Goal: Task Accomplishment & Management: Use online tool/utility

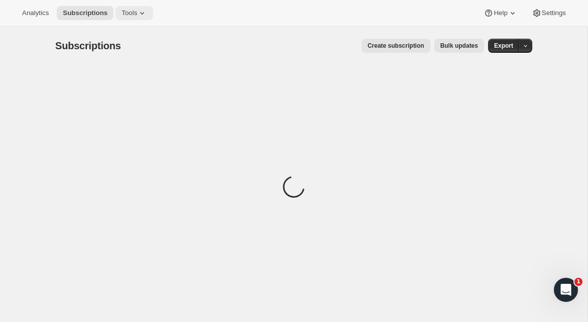
click at [147, 15] on icon at bounding box center [142, 13] width 10 height 10
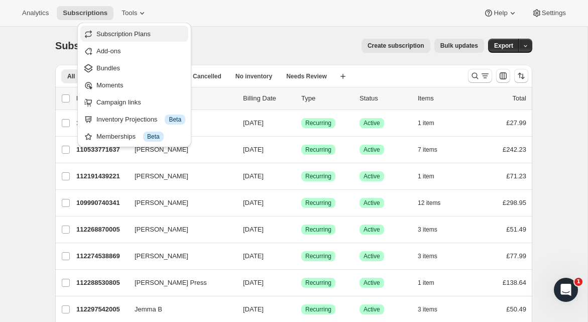
click at [142, 33] on span "Subscription Plans" at bounding box center [123, 34] width 54 height 8
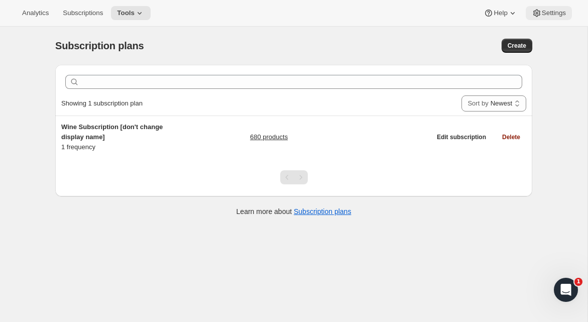
click at [543, 13] on span "Settings" at bounding box center [554, 13] width 24 height 8
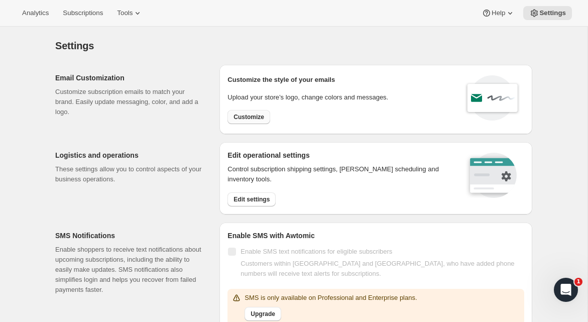
click at [247, 120] on span "Customize" at bounding box center [248, 117] width 31 height 8
select select "subscriptionMessage"
select select "5"
select select "15"
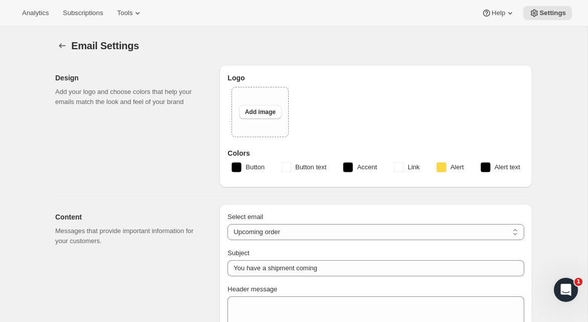
type input "The Wine Engine"
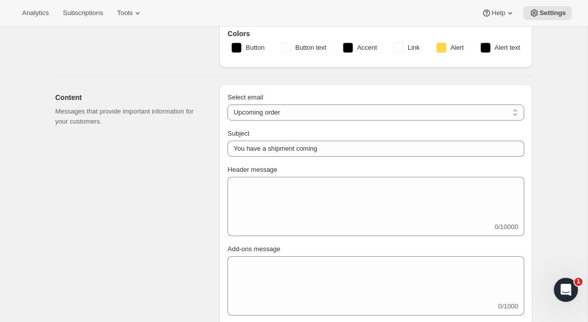
scroll to position [159, 0]
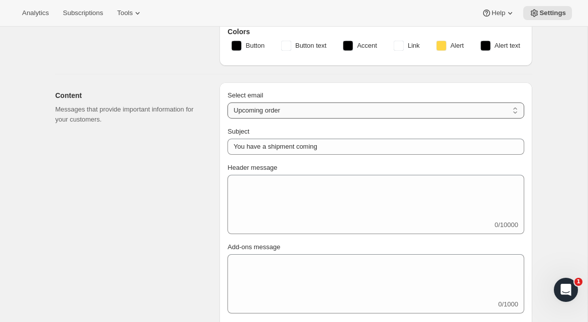
click at [274, 109] on select "New subscription Upcoming order Failed payment Delayed subscription (inventory …" at bounding box center [375, 110] width 297 height 16
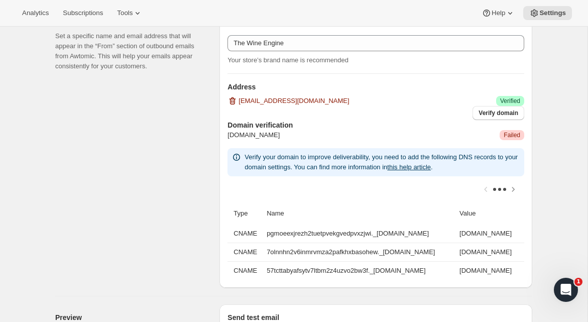
scroll to position [669, 0]
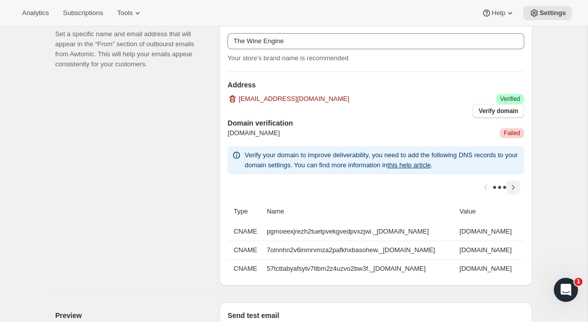
click at [513, 183] on icon "Scroll table right one column" at bounding box center [513, 187] width 10 height 10
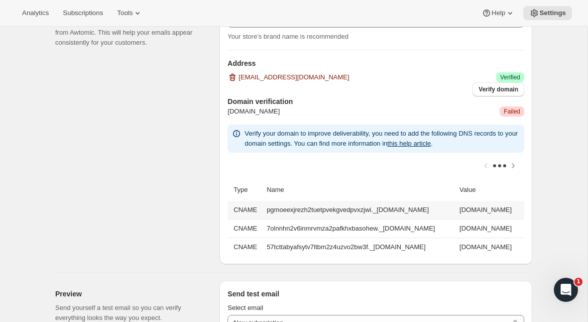
scroll to position [692, 0]
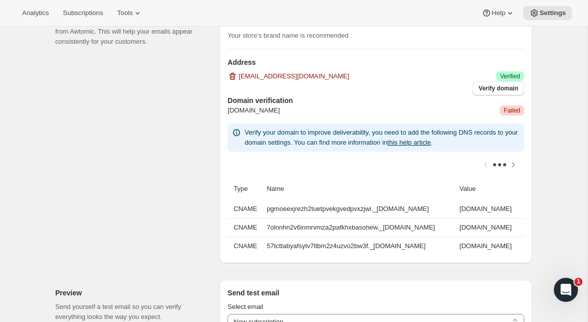
click at [207, 208] on div "Sender information (optional) Set a specific name and email address that will a…" at bounding box center [133, 123] width 156 height 279
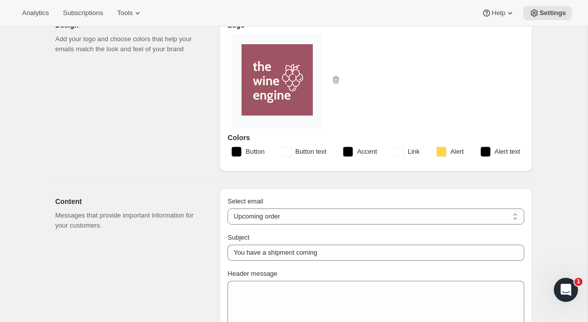
scroll to position [0, 0]
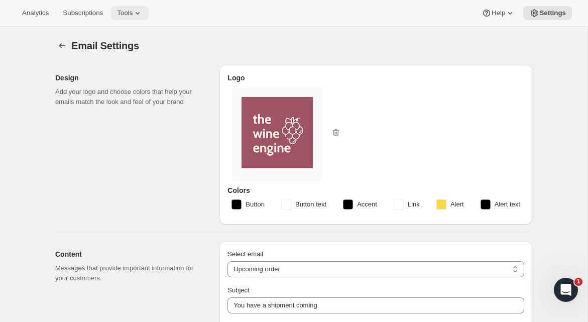
click at [143, 9] on icon at bounding box center [138, 13] width 10 height 10
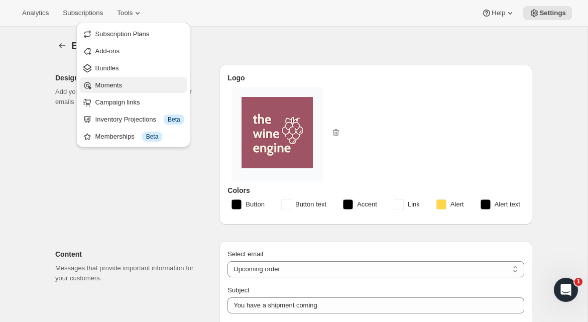
click at [130, 77] on button "Moments" at bounding box center [133, 85] width 108 height 16
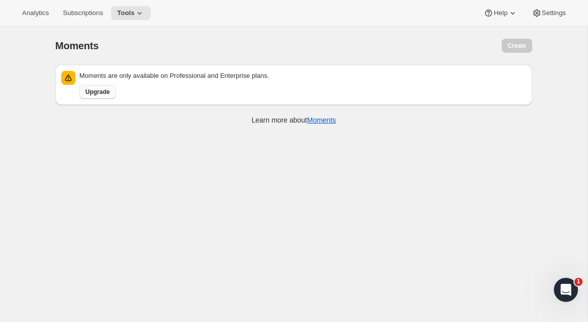
click at [105, 91] on span "Upgrade" at bounding box center [97, 92] width 25 height 8
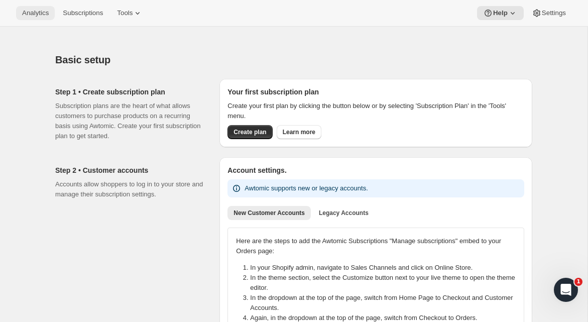
click at [36, 14] on span "Analytics" at bounding box center [35, 13] width 27 height 8
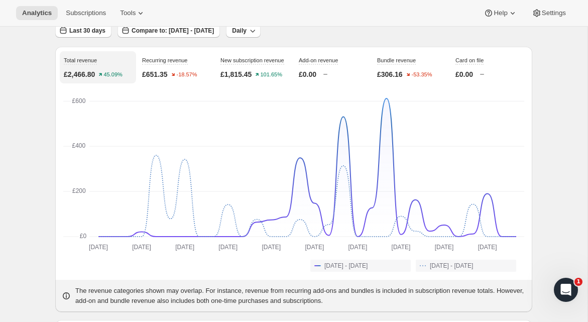
scroll to position [72, 0]
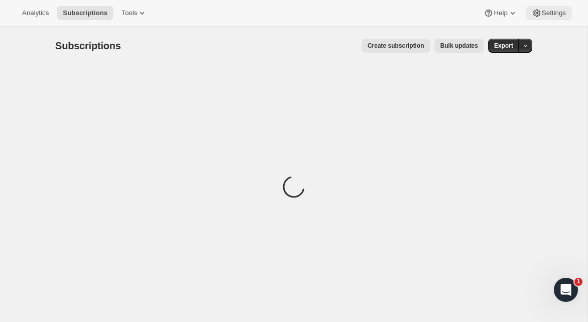
click at [553, 15] on span "Settings" at bounding box center [554, 13] width 24 height 8
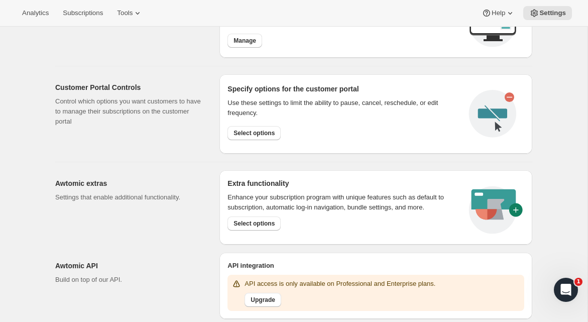
scroll to position [475, 0]
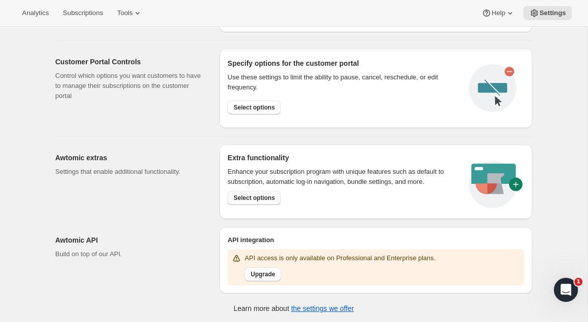
click at [269, 199] on span "Select options" at bounding box center [253, 198] width 41 height 8
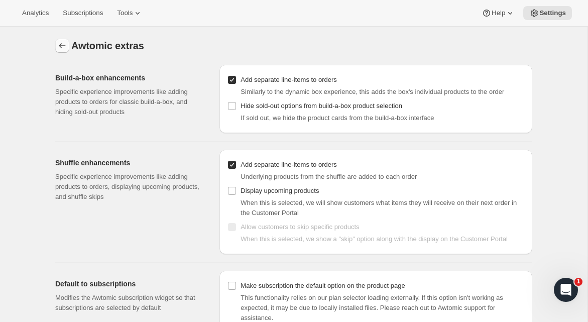
click at [62, 46] on icon "Settings" at bounding box center [62, 46] width 10 height 10
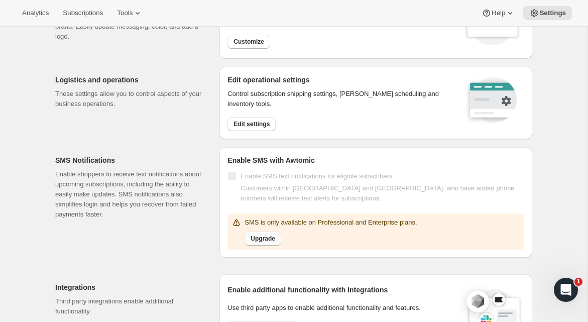
scroll to position [74, 0]
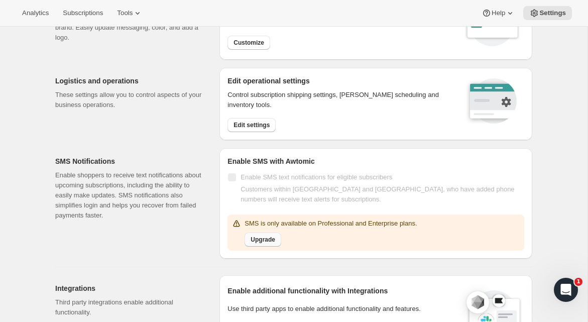
click at [261, 239] on span "Upgrade" at bounding box center [263, 239] width 25 height 8
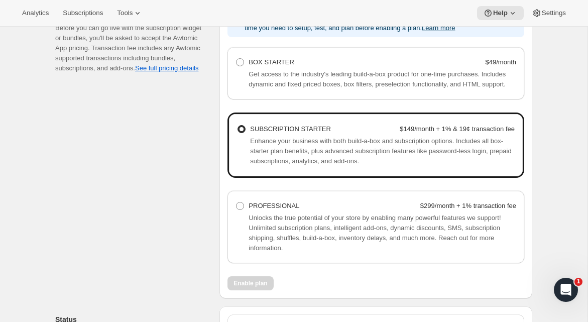
scroll to position [675, 0]
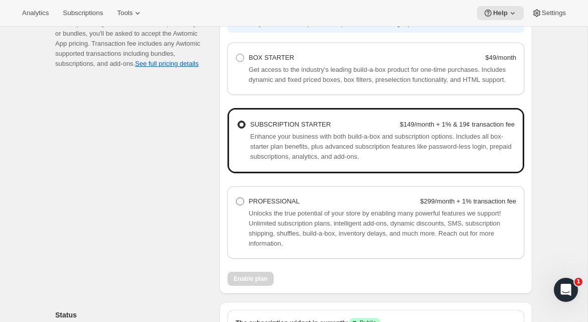
click at [243, 205] on span at bounding box center [240, 201] width 8 height 8
click at [236, 198] on Professional "PROFESSIONAL $299/month + 1% transaction fee" at bounding box center [236, 197] width 1 height 1
radio Professional "true"
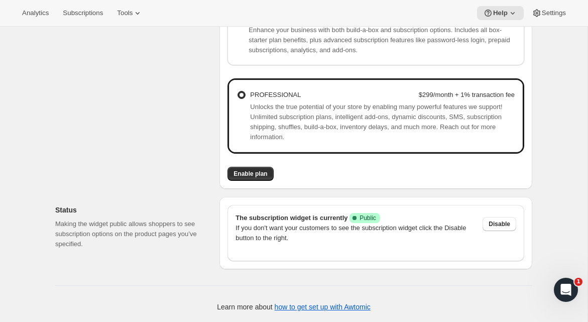
scroll to position [786, 0]
click at [251, 178] on span "Enable plan" at bounding box center [250, 174] width 34 height 8
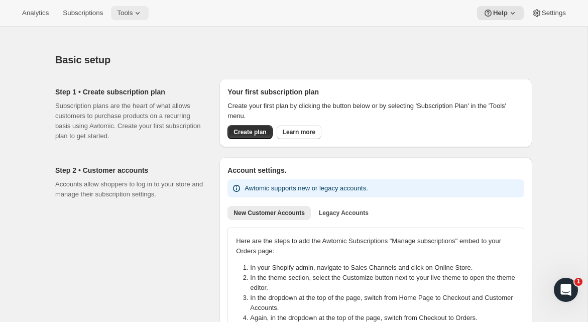
click at [133, 10] on span "Tools" at bounding box center [125, 13] width 16 height 8
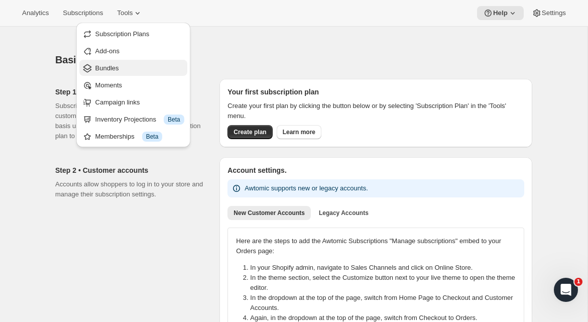
click at [119, 66] on span "Bundles" at bounding box center [107, 68] width 24 height 8
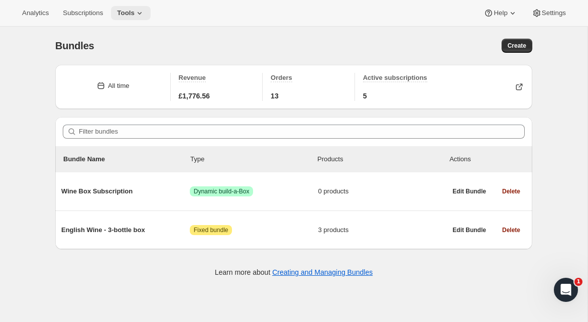
click at [135, 10] on span "Tools" at bounding box center [126, 13] width 18 height 8
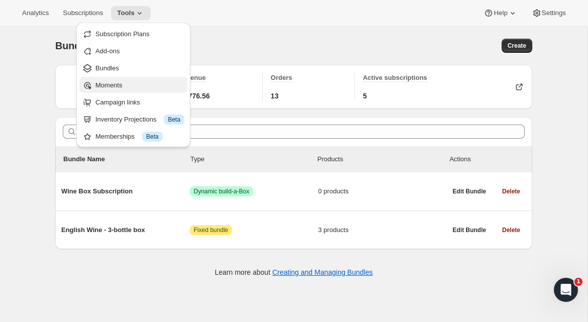
click at [122, 89] on span "Moments" at bounding box center [139, 85] width 89 height 10
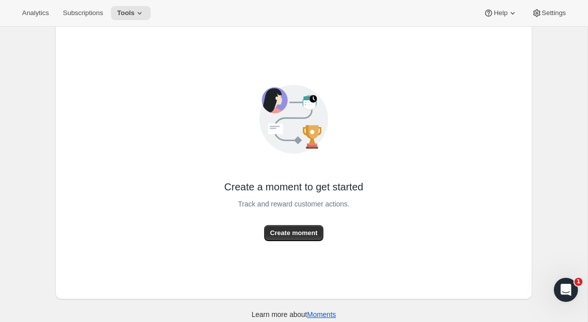
scroll to position [78, 0]
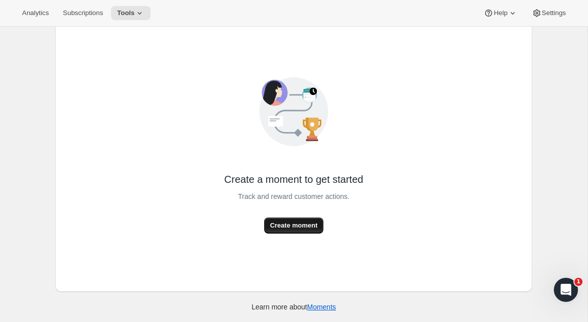
click at [306, 225] on span "Create moment" at bounding box center [294, 225] width 48 height 10
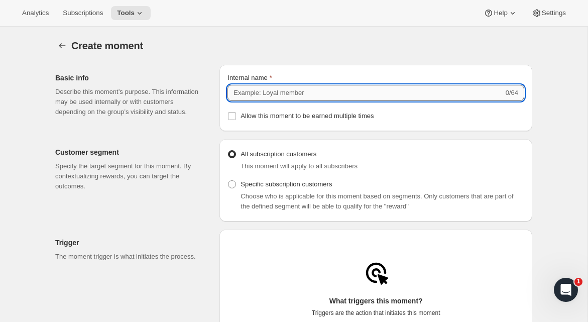
click at [292, 94] on input "Internal name" at bounding box center [365, 93] width 276 height 16
click at [202, 110] on p "Describe this moment’s purpose. This information may be used internally or with…" at bounding box center [129, 102] width 148 height 30
click at [250, 95] on input "Internal name" at bounding box center [365, 93] width 276 height 16
type input "Wine Subscription"
click at [207, 117] on div "Basic info Describe this moment’s purpose. This information may be used interna…" at bounding box center [133, 98] width 156 height 66
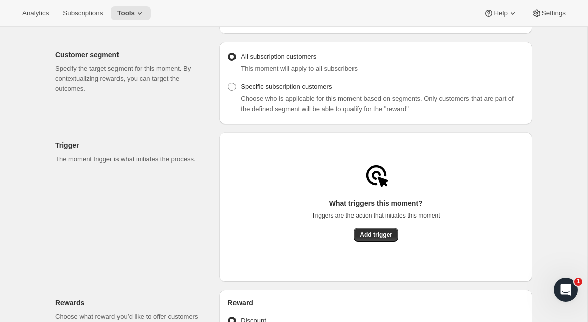
scroll to position [100, 0]
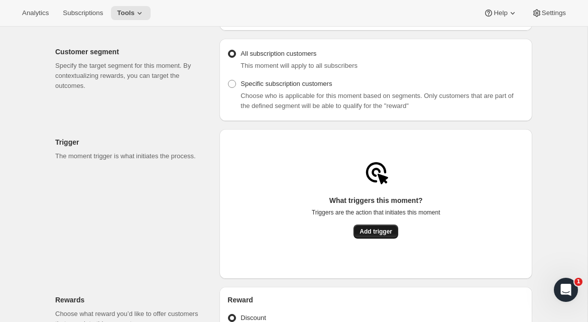
click at [370, 232] on span "Add trigger" at bounding box center [375, 231] width 33 height 8
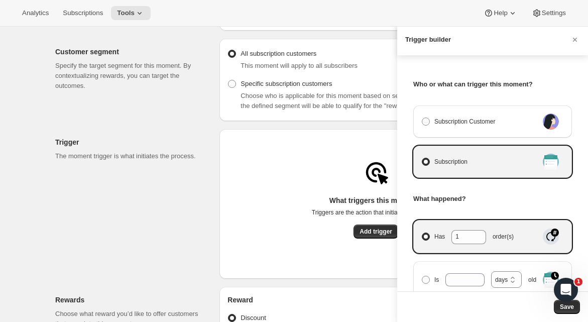
scroll to position [48, 0]
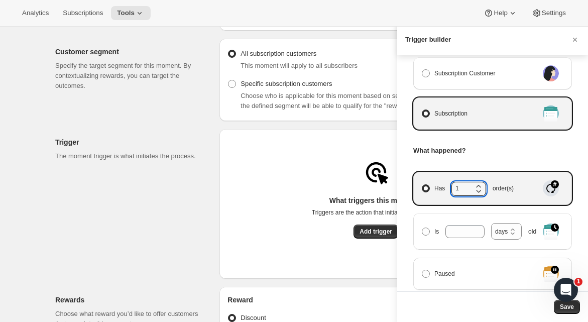
click at [478, 186] on icon "Manage moment triggers" at bounding box center [478, 191] width 10 height 10
click at [422, 185] on input "Has 1 order(s)" at bounding box center [422, 184] width 1 height 1
click at [478, 186] on icon "Manage moment triggers" at bounding box center [478, 191] width 10 height 10
click at [422, 185] on input "Has 1 order(s)" at bounding box center [422, 184] width 1 height 1
click at [476, 183] on icon "Manage moment triggers" at bounding box center [478, 186] width 10 height 10
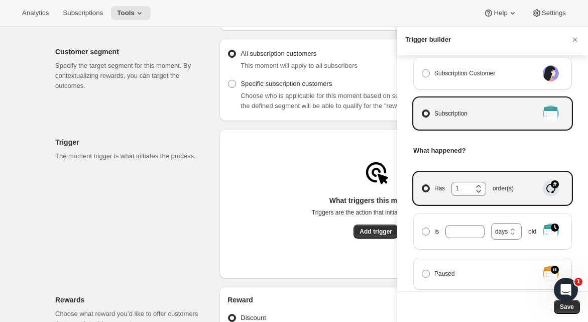
click at [422, 184] on input "Has 1 order(s)" at bounding box center [422, 184] width 1 height 1
click at [476, 183] on icon "Manage moment triggers" at bounding box center [478, 186] width 10 height 10
click at [422, 184] on input "Has 2 order(s)" at bounding box center [422, 184] width 1 height 1
type input "3"
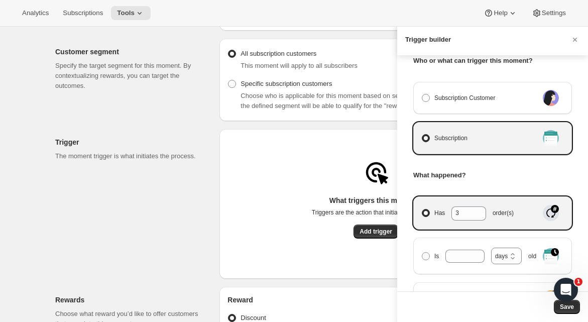
scroll to position [317, 0]
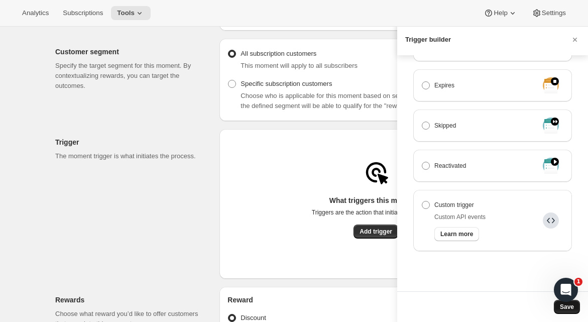
click at [564, 305] on span "Save" at bounding box center [567, 307] width 14 height 8
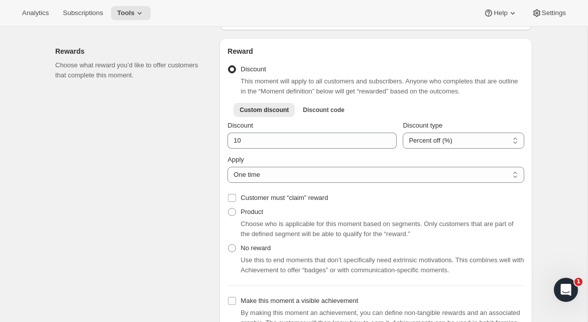
scroll to position [302, 0]
click at [229, 213] on span at bounding box center [232, 211] width 8 height 8
click at [228, 208] on input "Product" at bounding box center [228, 207] width 1 height 1
radio input "true"
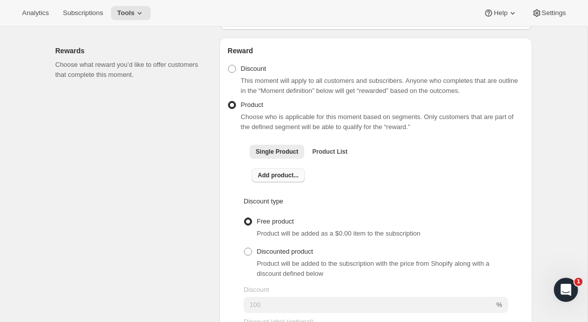
click at [274, 179] on span "Add product..." at bounding box center [278, 175] width 41 height 8
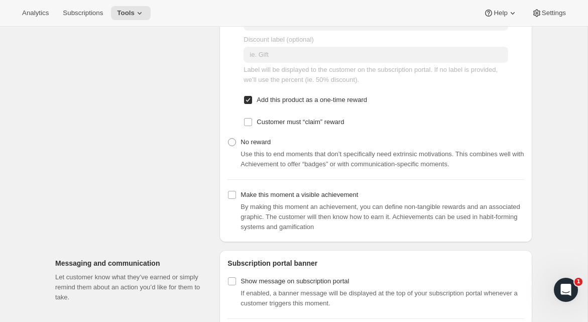
scroll to position [616, 0]
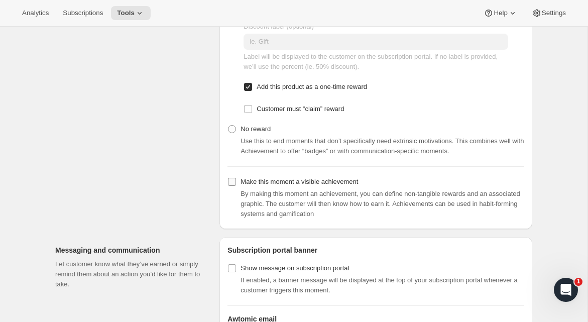
click at [233, 186] on input "Make this moment a visible achievement" at bounding box center [232, 182] width 8 height 8
checkbox input "true"
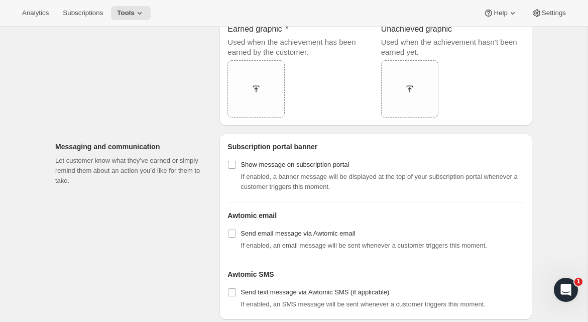
scroll to position [941, 0]
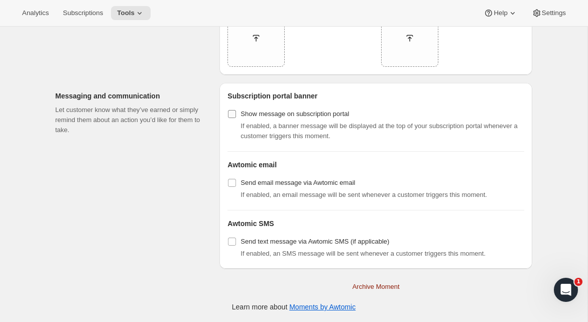
click at [232, 114] on input "Show message on subscription portal" at bounding box center [232, 114] width 8 height 8
checkbox input "true"
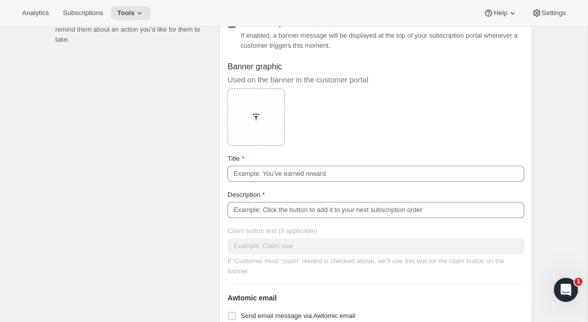
scroll to position [1049, 0]
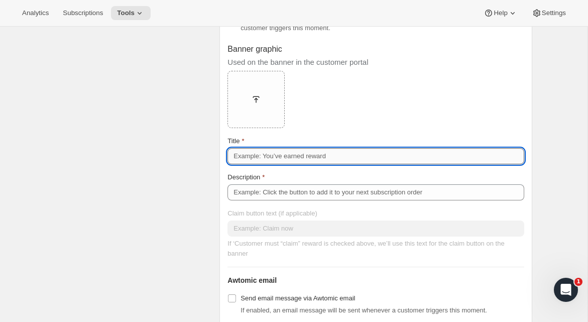
click at [348, 157] on input "Title" at bounding box center [375, 156] width 297 height 16
type input "You've earned a reward!"
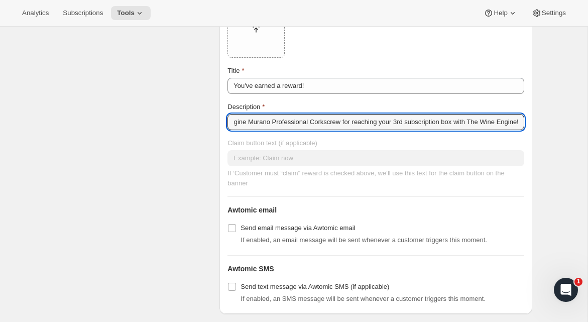
scroll to position [1117, 0]
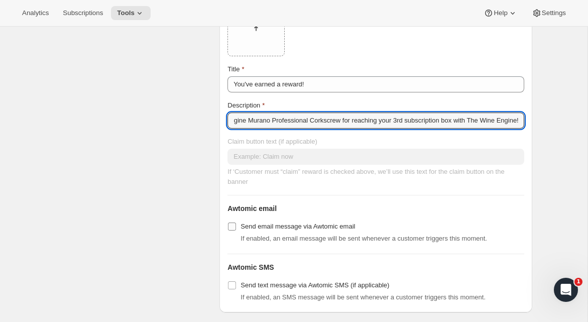
type input "FREE Wine Engine Murano Professional Corkscrew for reaching your 3rd subscripti…"
click at [231, 229] on input "Send email message via Awtomic email" at bounding box center [232, 226] width 8 height 8
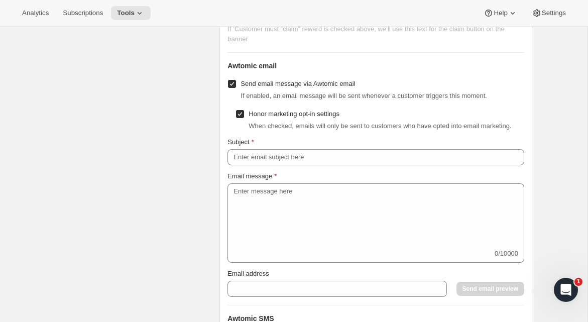
scroll to position [1251, 0]
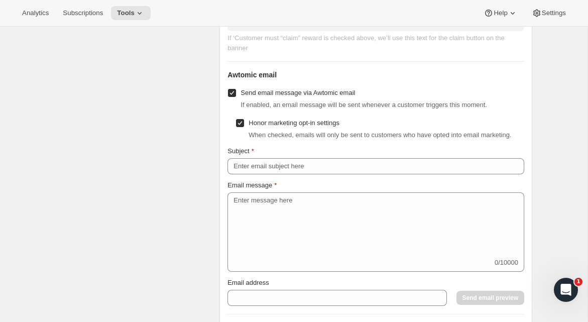
click at [231, 97] on input "Send email message via Awtomic email" at bounding box center [232, 93] width 8 height 8
checkbox input "false"
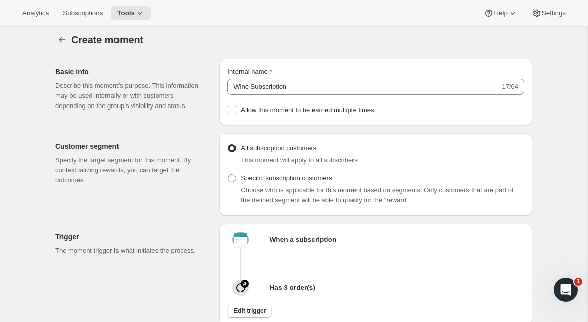
scroll to position [0, 0]
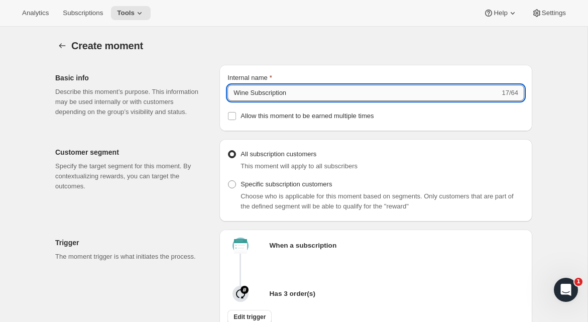
click at [482, 93] on input "Wine Subscription" at bounding box center [363, 93] width 272 height 16
click at [301, 91] on input "Wine Subscription" at bounding box center [363, 93] width 272 height 16
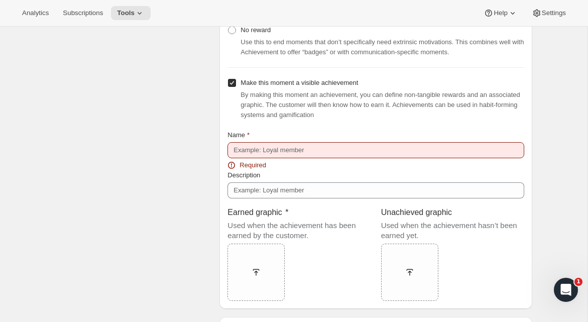
scroll to position [717, 0]
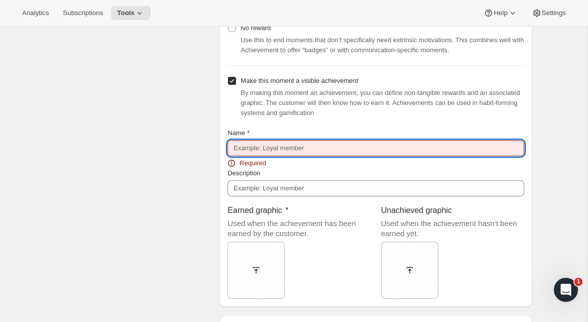
click at [319, 153] on input "Name" at bounding box center [375, 148] width 297 height 16
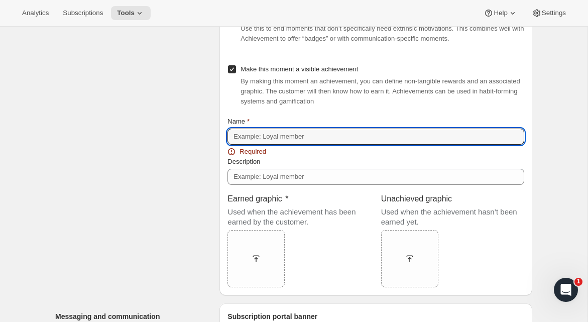
scroll to position [731, 0]
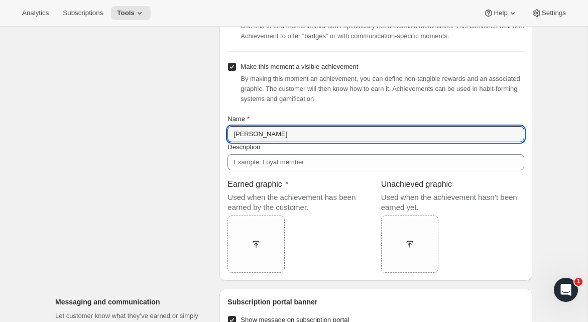
type input "Loy"
click at [231, 70] on input "Make this moment a visible achievement" at bounding box center [232, 67] width 8 height 8
checkbox input "false"
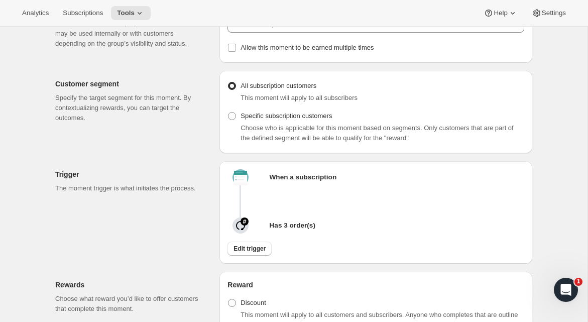
scroll to position [0, 0]
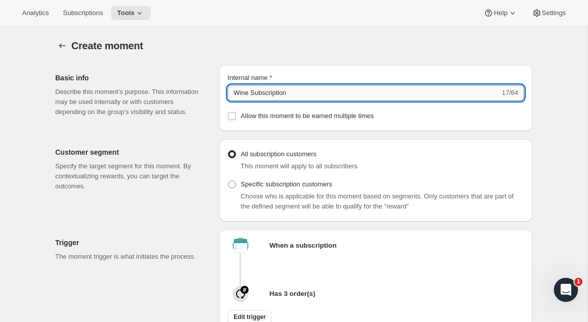
click at [276, 94] on input "Wine Subscription" at bounding box center [363, 93] width 272 height 16
type input "FREE Wine Engine Murano Professional Corkscrew"
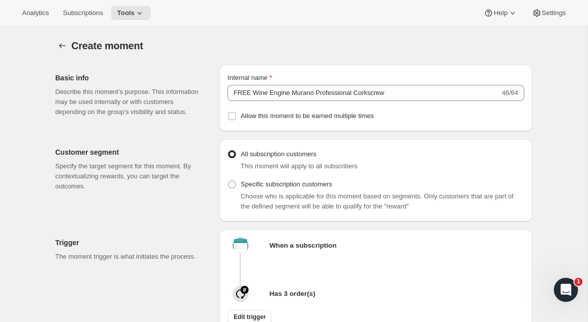
click at [214, 108] on div "Basic info Describe this moment’s purpose. This information may be used interna…" at bounding box center [289, 94] width 485 height 74
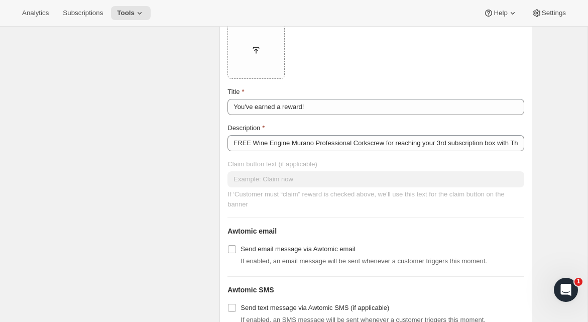
scroll to position [998, 0]
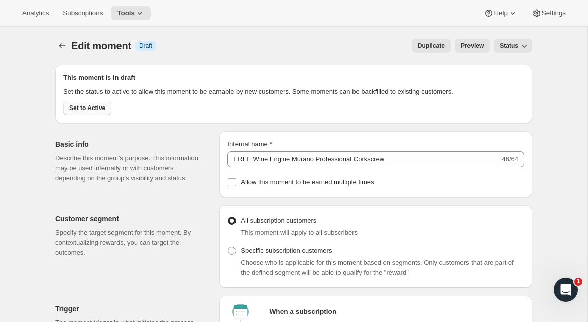
click at [102, 112] on span "Set to Active" at bounding box center [87, 108] width 36 height 8
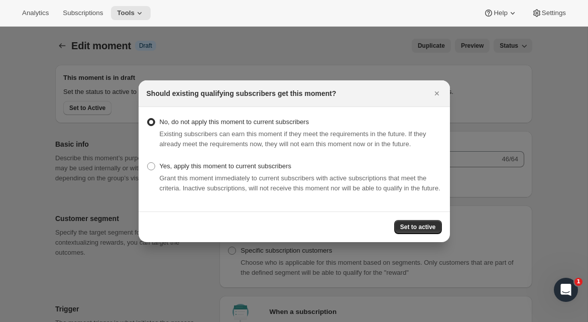
drag, startPoint x: 151, startPoint y: 165, endPoint x: 171, endPoint y: 171, distance: 21.0
click at [151, 165] on span ":r2t:" at bounding box center [151, 166] width 8 height 8
click at [148, 163] on input "Yes, apply this moment to current subscribers" at bounding box center [147, 162] width 1 height 1
radio input "true"
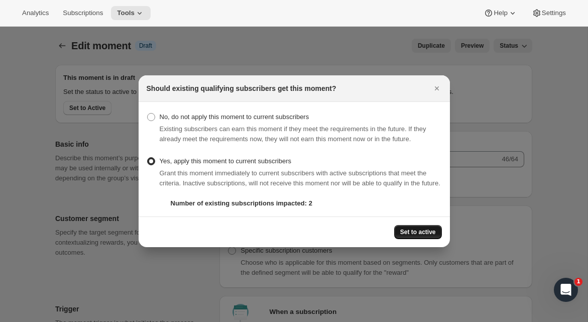
click at [401, 236] on span "Set to active" at bounding box center [418, 232] width 36 height 8
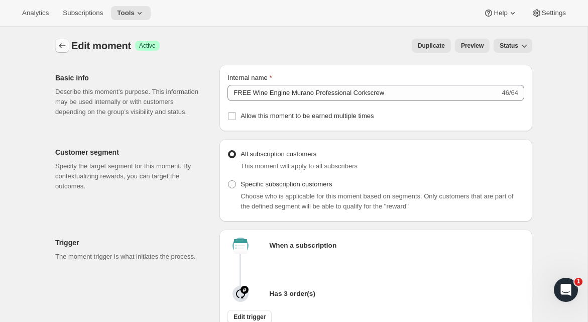
click at [60, 45] on icon "Create moment" at bounding box center [62, 45] width 7 height 5
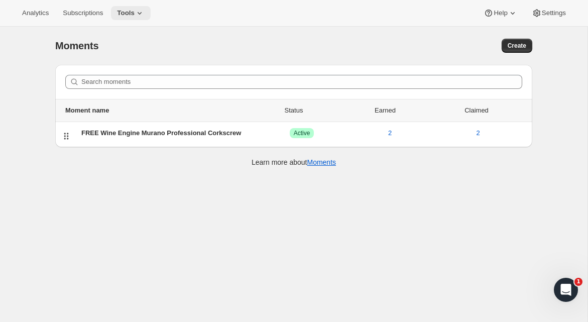
click at [140, 13] on icon at bounding box center [140, 13] width 10 height 10
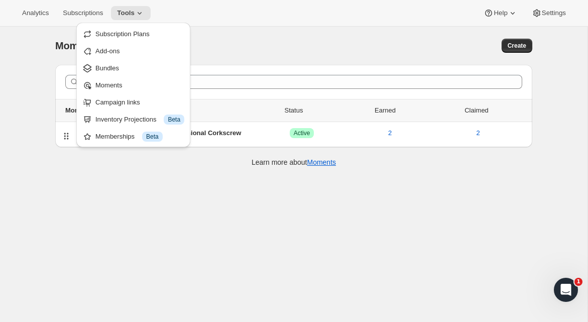
click at [137, 117] on div "Inventory Projections Info Beta" at bounding box center [139, 119] width 89 height 10
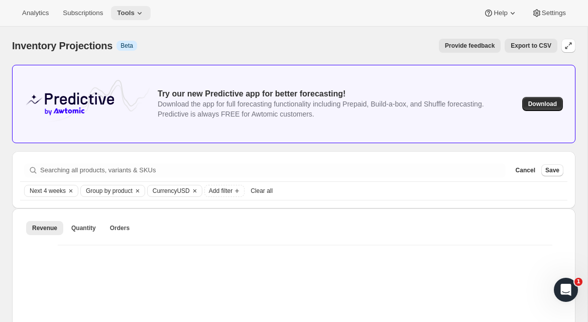
click at [144, 10] on icon at bounding box center [140, 13] width 10 height 10
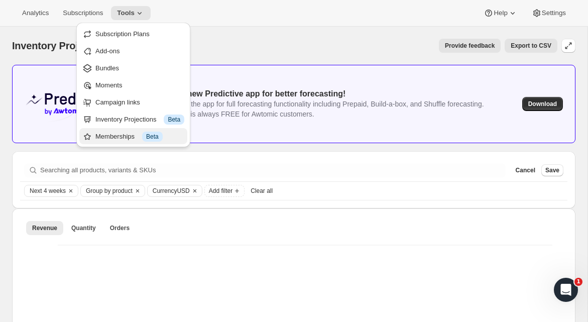
click at [113, 133] on div "Memberships Info Beta" at bounding box center [139, 137] width 89 height 10
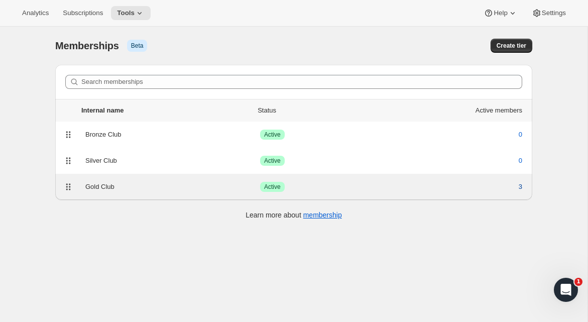
click at [521, 185] on span "3" at bounding box center [521, 187] width 4 height 10
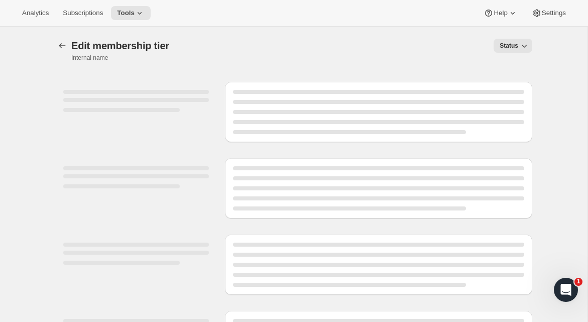
select select "variants"
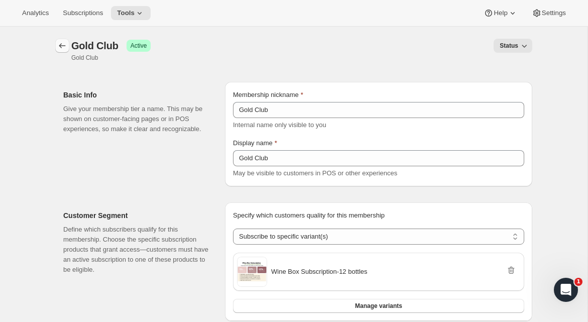
click at [58, 45] on icon "Memberships" at bounding box center [62, 46] width 10 height 10
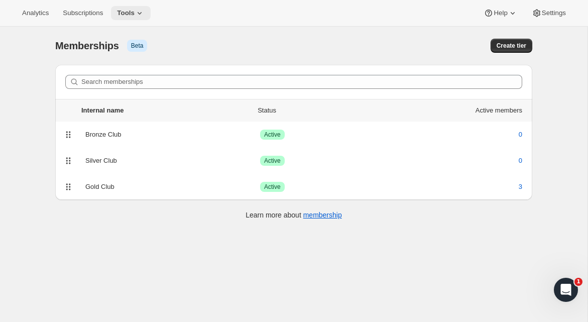
click at [144, 10] on icon at bounding box center [140, 13] width 10 height 10
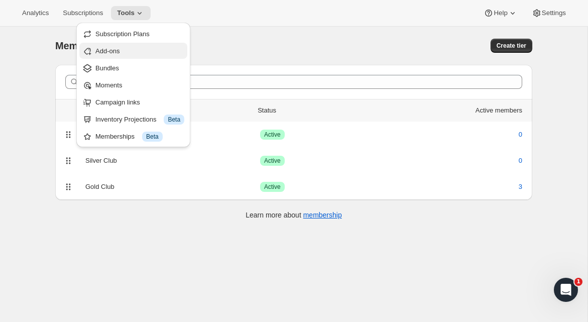
click at [135, 51] on span "Add-ons" at bounding box center [139, 51] width 89 height 10
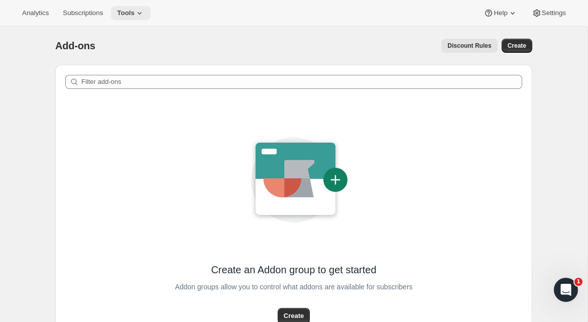
click at [151, 14] on button "Tools" at bounding box center [131, 13] width 40 height 14
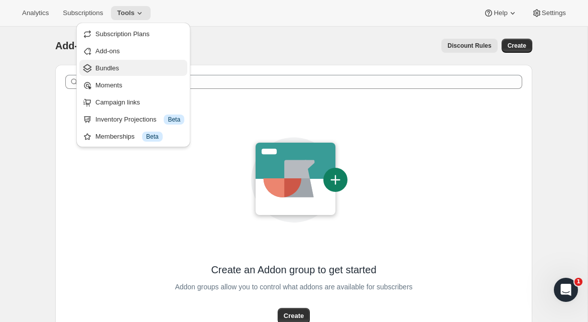
click at [140, 66] on span "Bundles" at bounding box center [139, 68] width 89 height 10
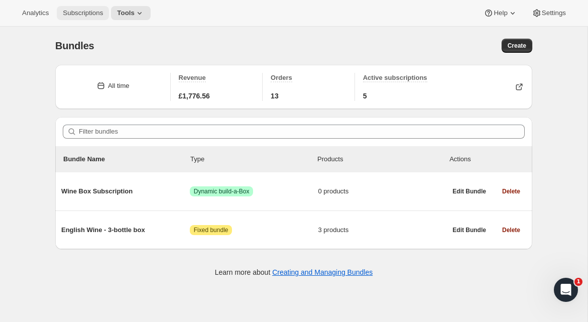
click at [98, 16] on span "Subscriptions" at bounding box center [83, 13] width 40 height 8
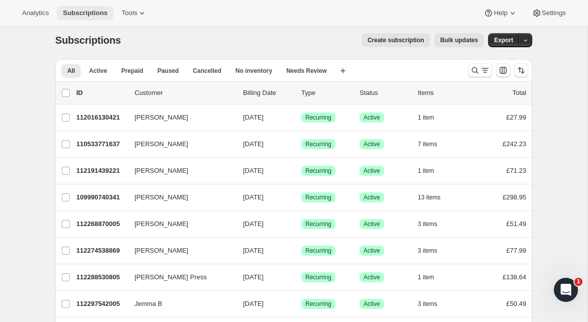
scroll to position [6, 0]
click at [38, 15] on span "Analytics" at bounding box center [35, 13] width 27 height 8
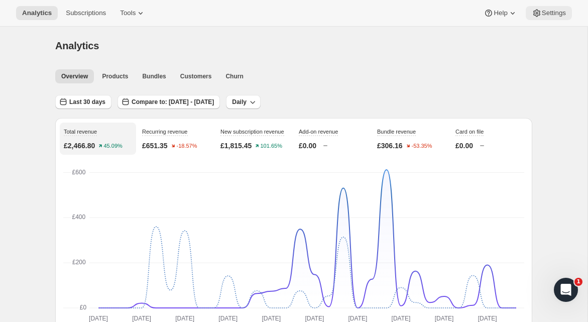
click at [552, 13] on span "Settings" at bounding box center [554, 13] width 24 height 8
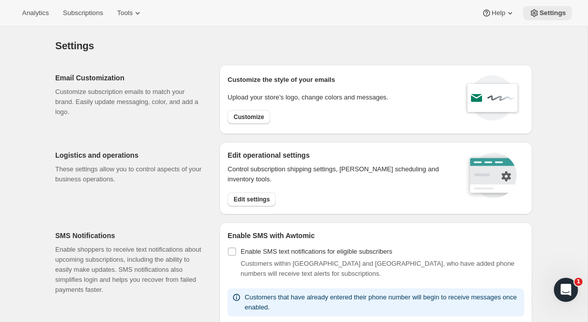
click at [549, 14] on span "Settings" at bounding box center [552, 13] width 27 height 8
click at [127, 18] on button "Tools" at bounding box center [130, 13] width 38 height 14
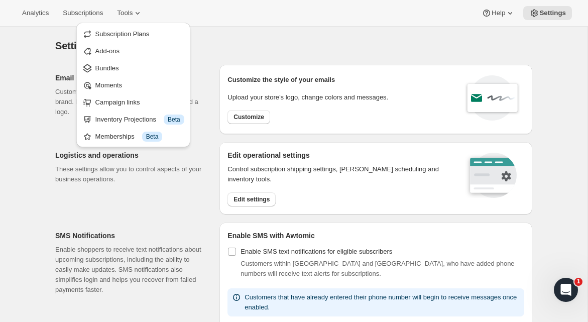
click at [250, 41] on div "Settings" at bounding box center [293, 46] width 477 height 14
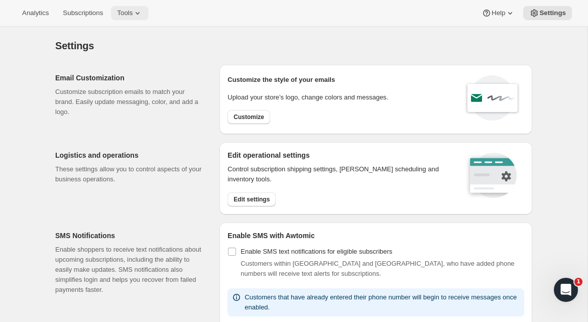
click at [143, 11] on icon at bounding box center [138, 13] width 10 height 10
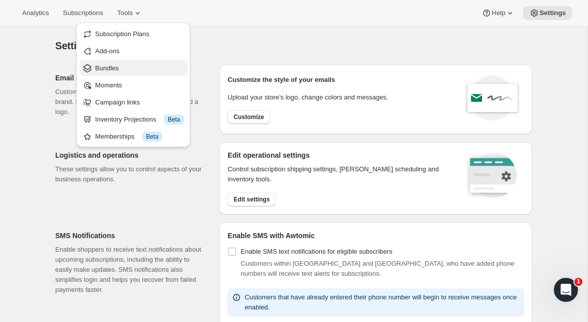
click at [129, 64] on span "Bundles" at bounding box center [139, 68] width 89 height 10
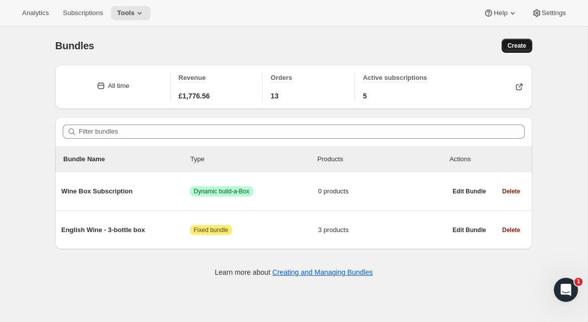
click at [522, 47] on span "Create" at bounding box center [517, 46] width 19 height 8
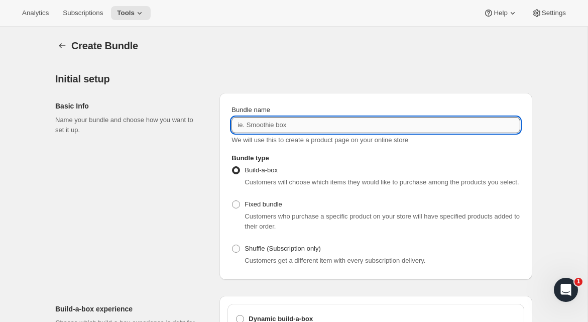
click at [380, 126] on input "Bundle name" at bounding box center [375, 125] width 289 height 16
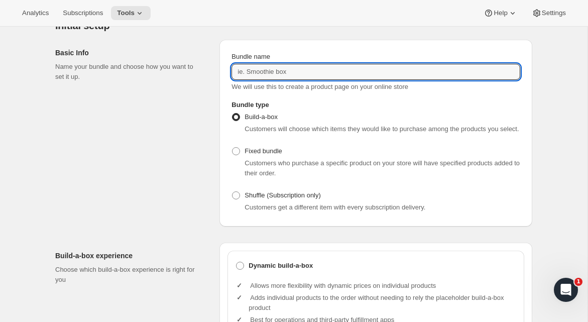
scroll to position [54, 0]
click at [285, 70] on input "BESTSELLERS Box of 6" at bounding box center [375, 71] width 289 height 16
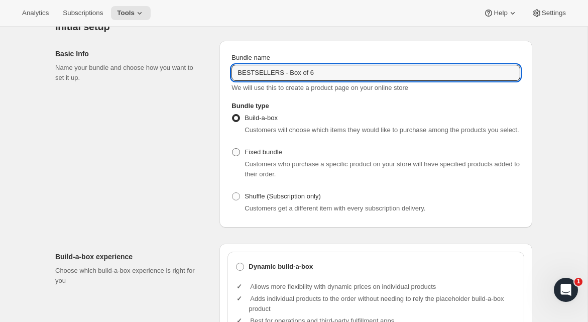
type input "BESTSELLERS - Box of 6"
click at [237, 156] on span at bounding box center [236, 152] width 8 height 8
click at [232, 149] on input "Fixed bundle" at bounding box center [232, 148] width 1 height 1
radio input "true"
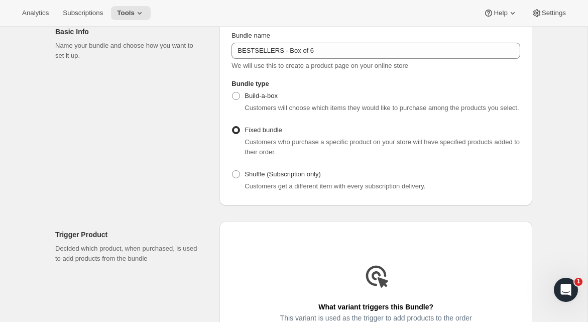
scroll to position [0, 0]
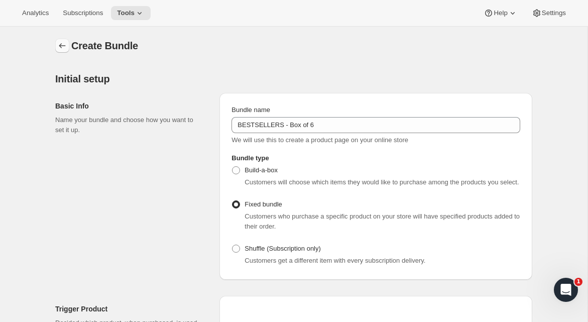
click at [62, 49] on icon "Bundles" at bounding box center [62, 46] width 10 height 10
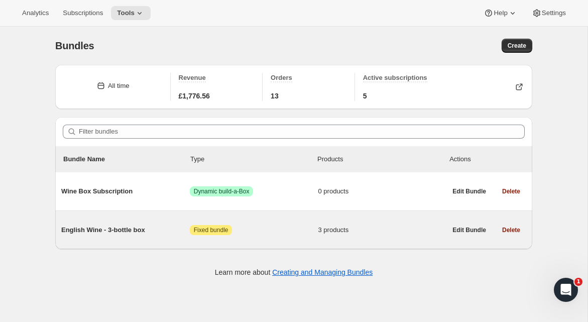
click at [118, 231] on span "English Wine - 3-bottle box" at bounding box center [125, 230] width 129 height 10
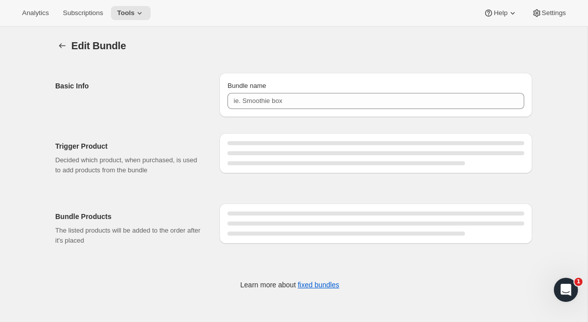
type input "English Wine - 3-bottle box"
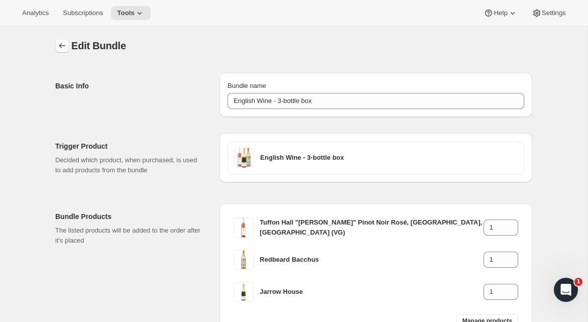
click at [60, 49] on icon "Bundles" at bounding box center [62, 46] width 10 height 10
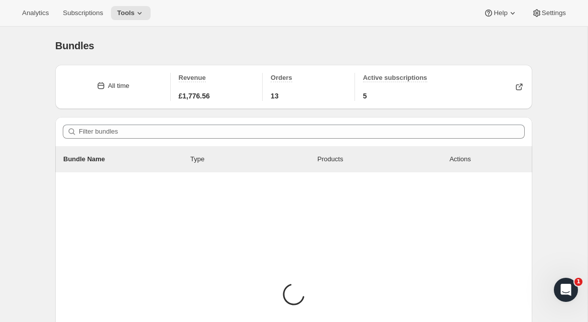
scroll to position [1, 0]
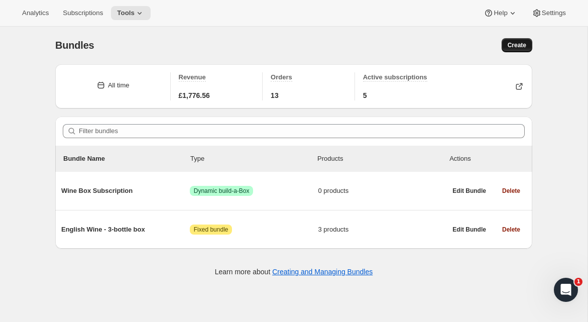
click at [510, 47] on span "Create" at bounding box center [517, 45] width 19 height 8
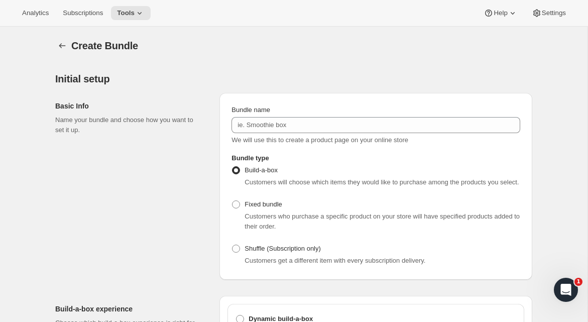
click at [368, 86] on div "Basic Info Name your bundle and choose how you want to set it up. Bundle name W…" at bounding box center [293, 182] width 477 height 195
